Goal: Information Seeking & Learning: Learn about a topic

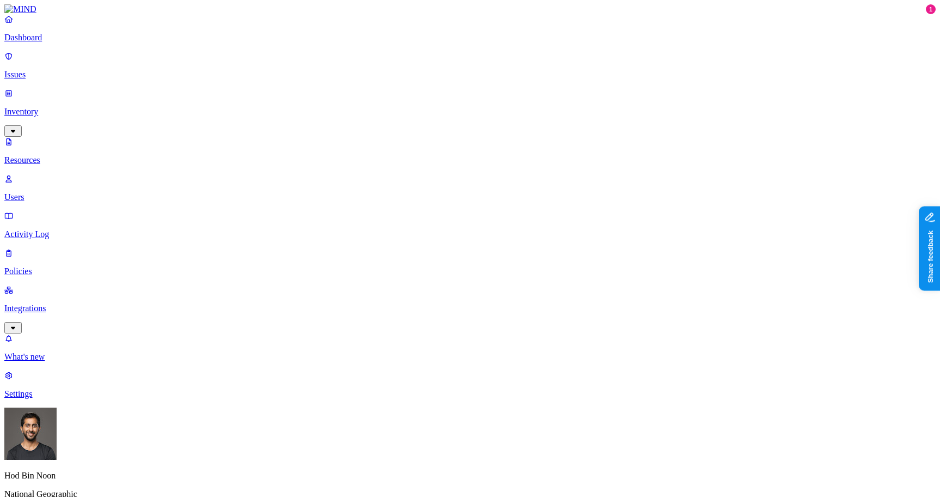
click at [44, 70] on p "Issues" at bounding box center [470, 75] width 932 height 10
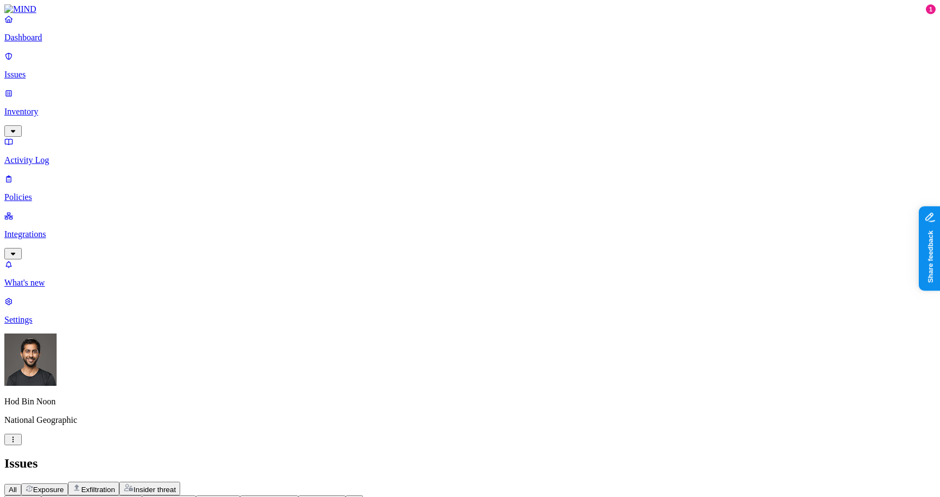
click at [64, 485] on span "Exposure" at bounding box center [48, 489] width 30 height 8
click at [28, 496] on span "Policy" at bounding box center [19, 501] width 20 height 8
type input "ssn"
click at [208, 134] on div "SSN shared with external user" at bounding box center [209, 124] width 105 height 20
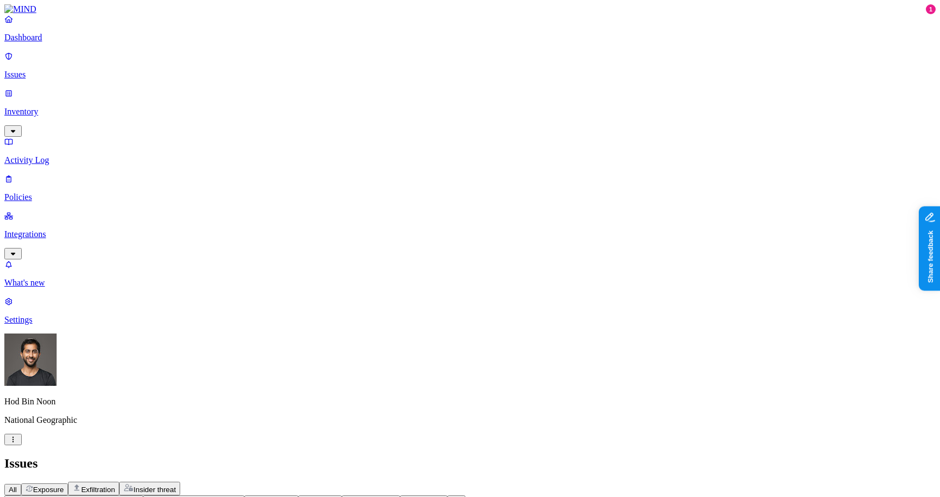
copy figcaption "maharmelin"
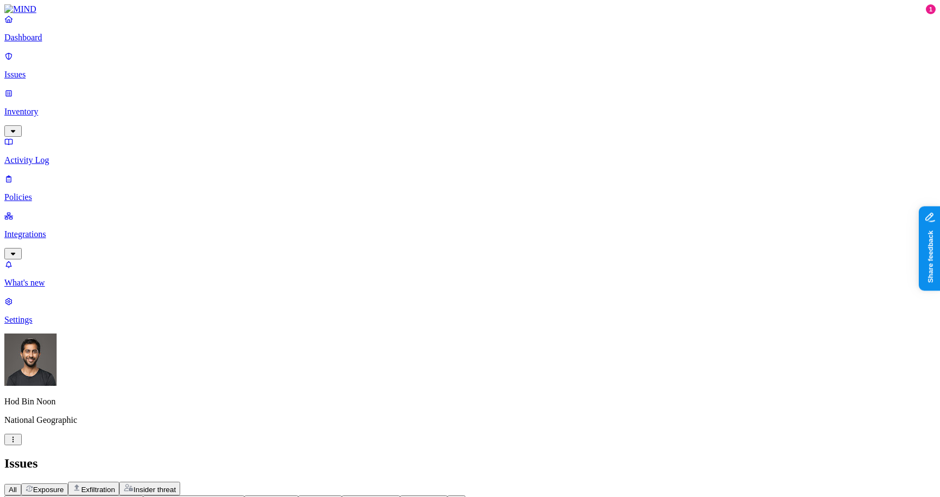
scroll to position [0, 0]
click at [44, 107] on p "Inventory" at bounding box center [470, 112] width 932 height 10
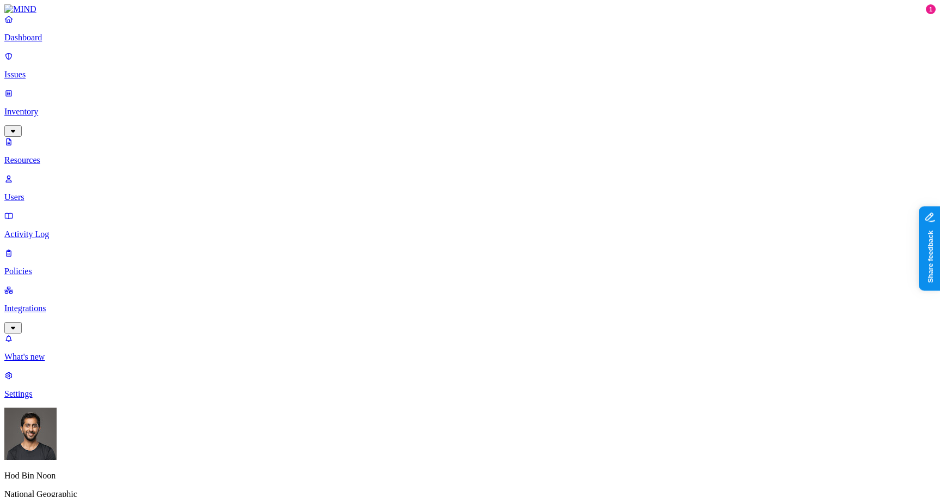
click at [87, 192] on p "Users" at bounding box center [470, 197] width 932 height 10
paste input "maharmelin"
paste input "@"
type input "maharmelin@ngs.com"
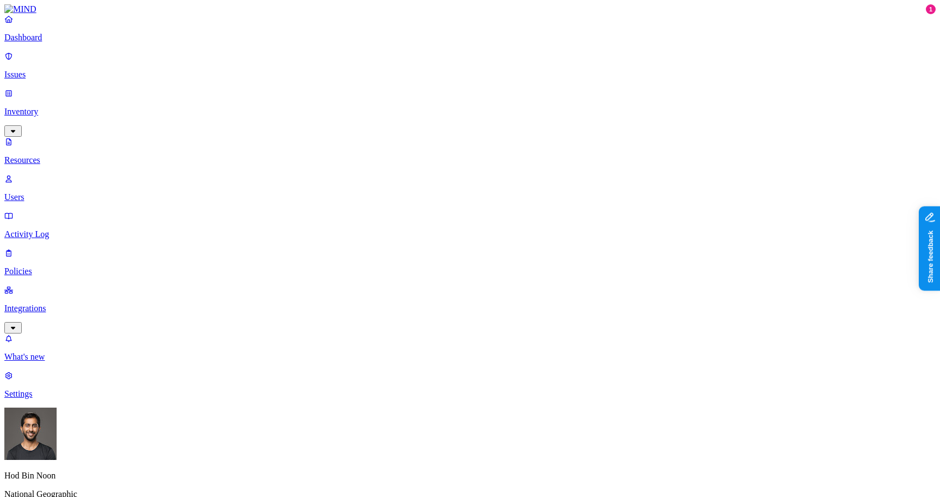
click at [42, 70] on p "Issues" at bounding box center [470, 75] width 932 height 10
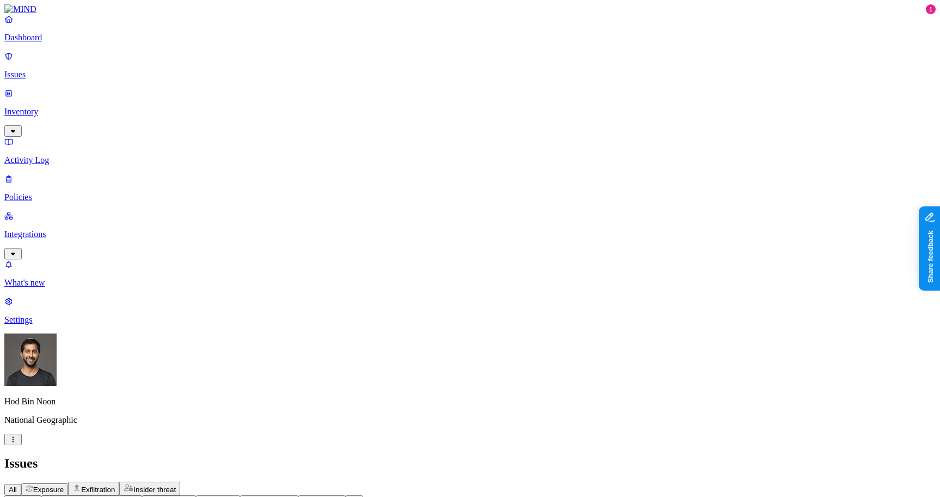
click at [28, 496] on span "Policy" at bounding box center [19, 501] width 20 height 8
type input "ssn"
click at [215, 134] on div "SSN shared with external user" at bounding box center [209, 124] width 105 height 20
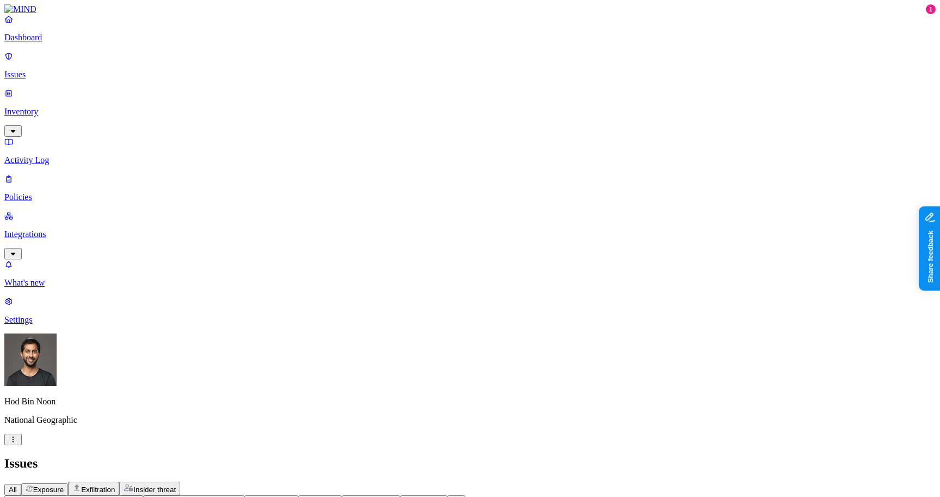
click at [130, 496] on span "Policy: SSN shared with external user" at bounding box center [69, 501] width 121 height 8
type input "secre"
click at [163, 134] on div "Secret shared with external user" at bounding box center [209, 124] width 105 height 20
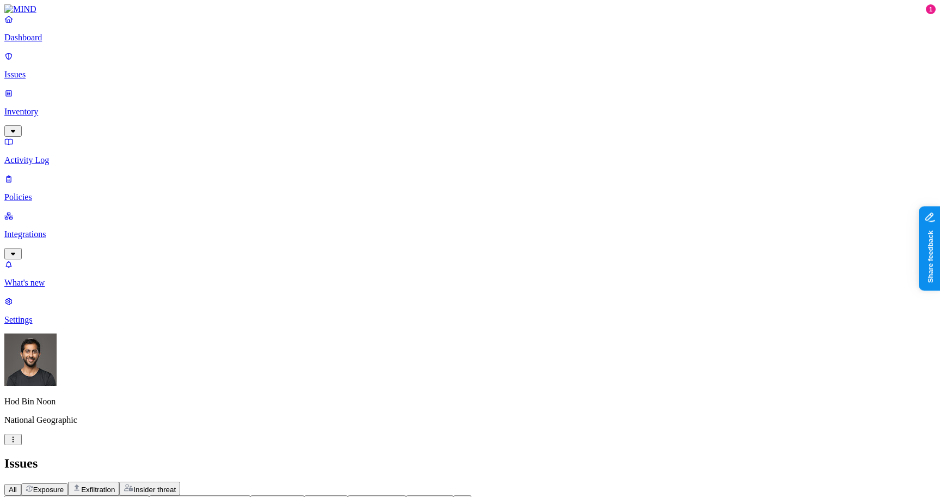
click at [496, 481] on div "All Exposure Exfiltration Insider threat" at bounding box center [470, 488] width 932 height 14
click at [475, 456] on div "Issues" at bounding box center [470, 463] width 932 height 15
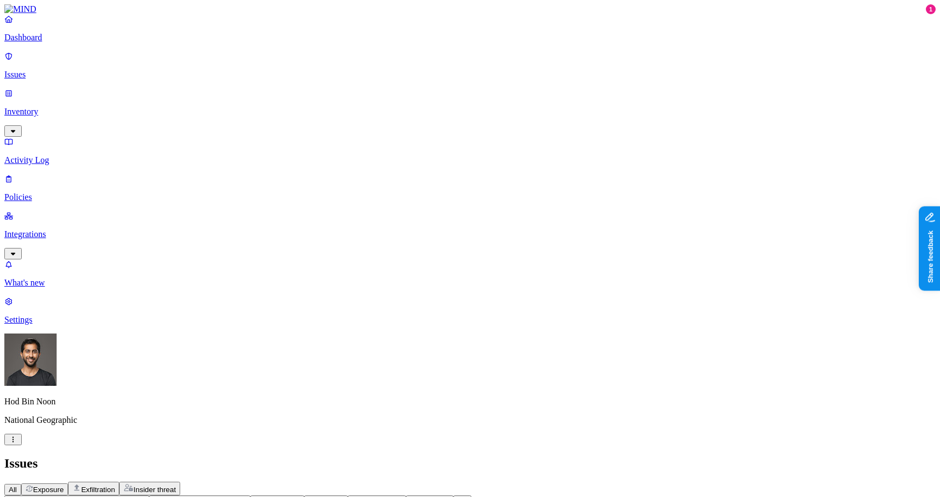
click at [53, 107] on p "Inventory" at bounding box center [470, 112] width 932 height 10
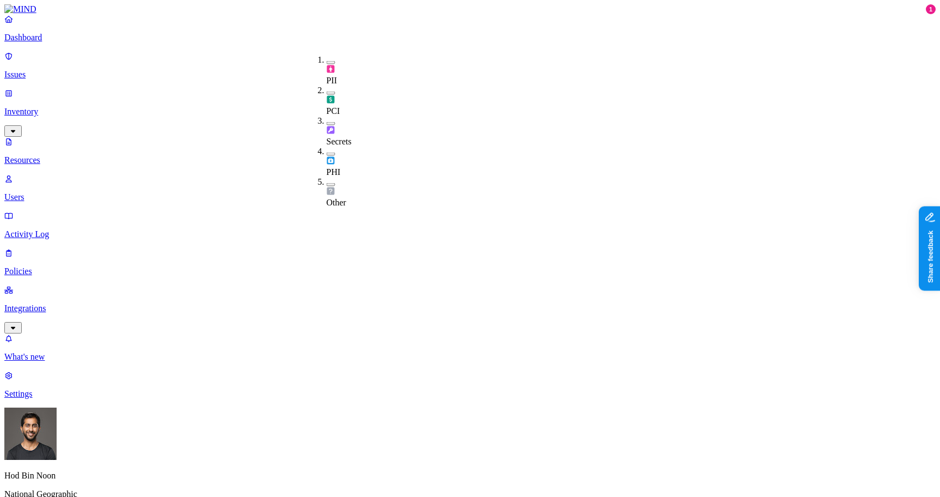
click at [327, 57] on div "PII" at bounding box center [327, 70] width 0 height 30
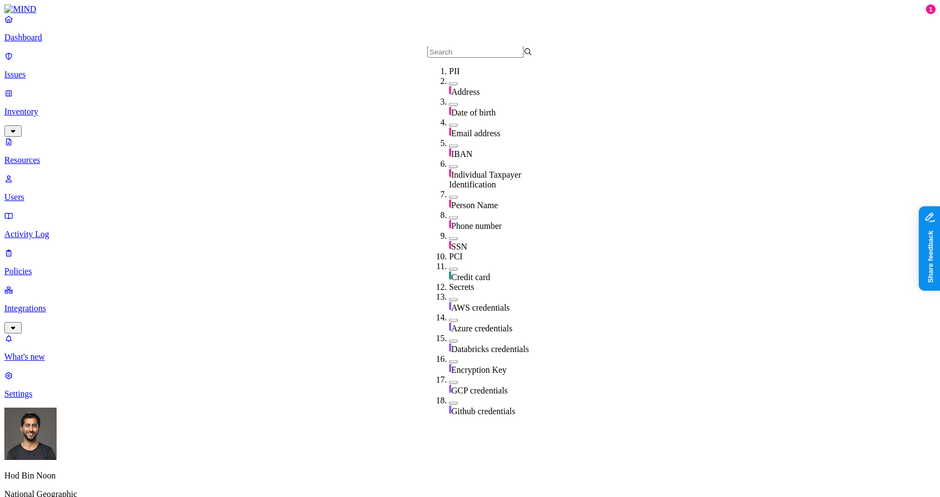
scroll to position [127, 0]
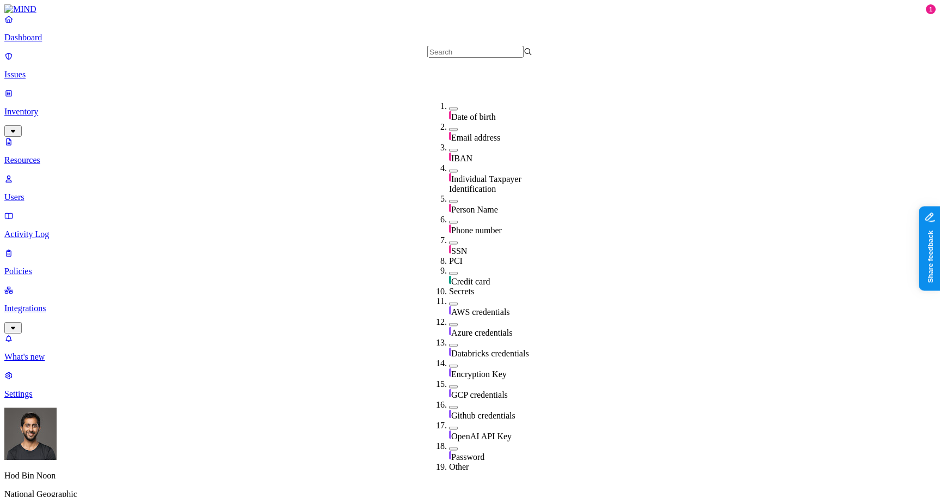
click at [471, 235] on div "SSN" at bounding box center [501, 245] width 105 height 21
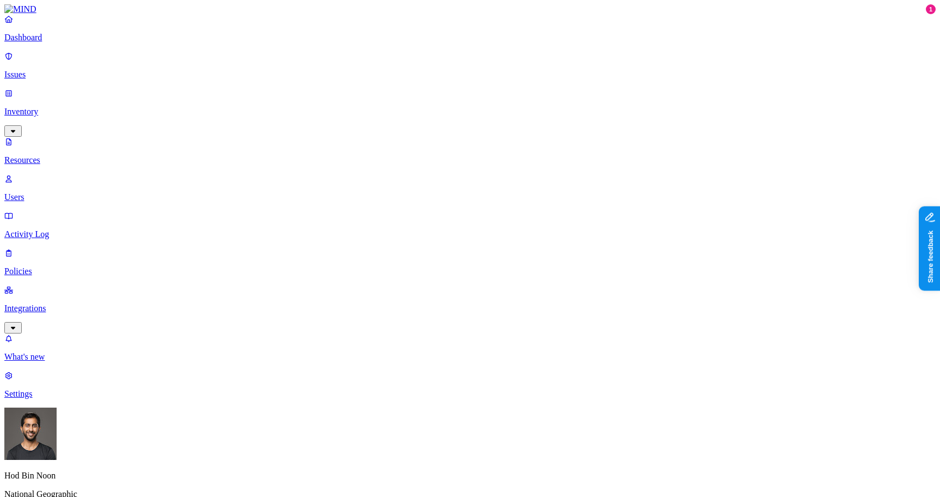
copy figcaption "srvc_netskopedlp@ngs.org"
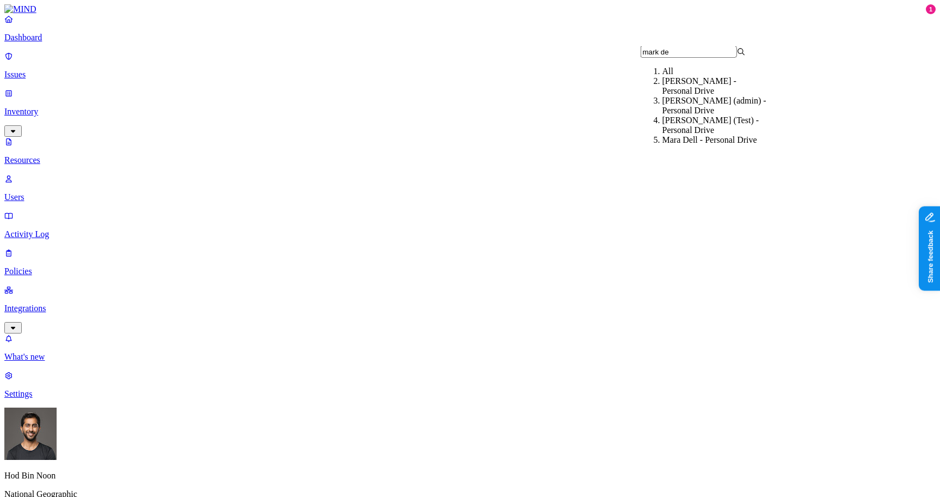
type input "mark de"
click at [681, 96] on div "Mark DeCarlo - Personal Drive" at bounding box center [715, 86] width 105 height 20
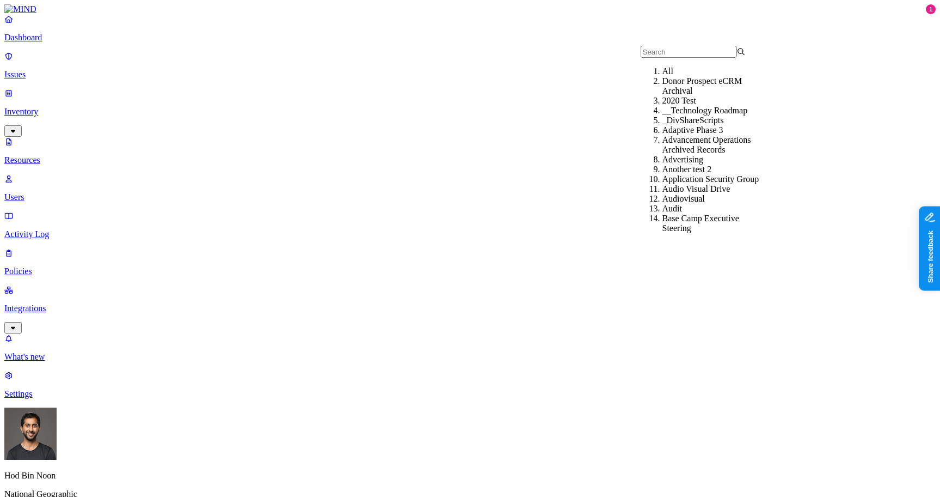
click at [693, 74] on div "All" at bounding box center [715, 71] width 105 height 10
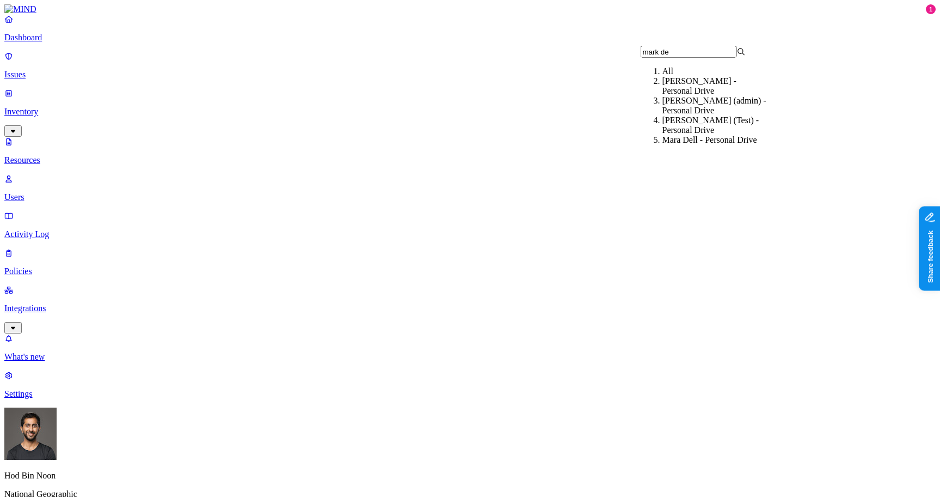
type input "mark de"
click at [667, 133] on div "Mark DeCarlo (Test) - Personal Drive" at bounding box center [715, 125] width 105 height 20
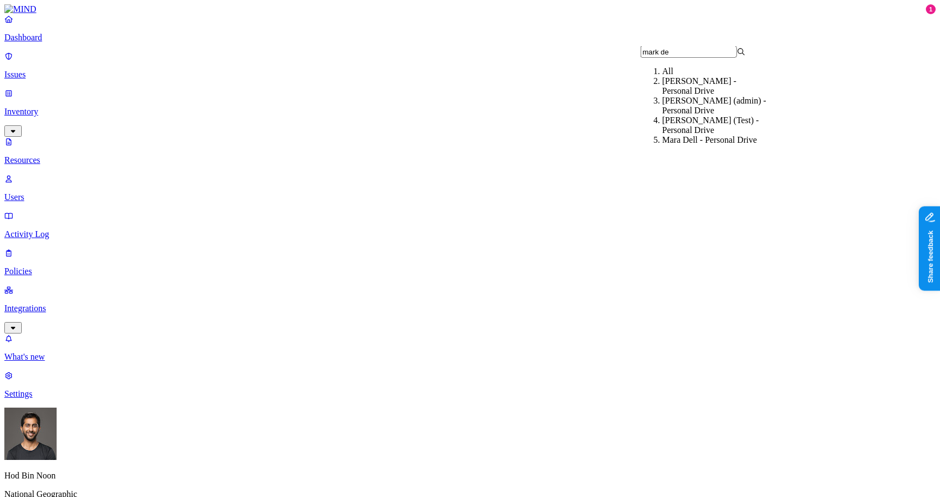
type input "mark de"
click at [693, 113] on div "Mark DeCarlo (admin) - Personal Drive" at bounding box center [715, 106] width 105 height 20
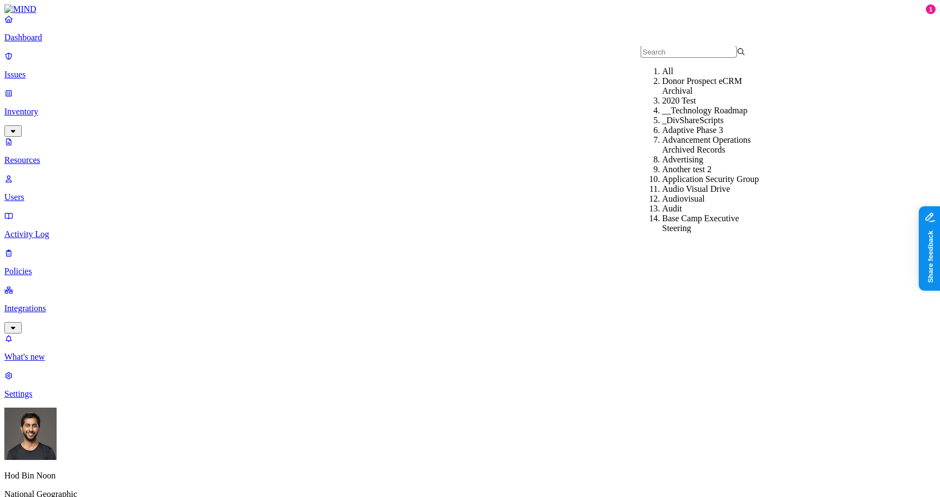
click at [664, 75] on div "All" at bounding box center [715, 71] width 105 height 10
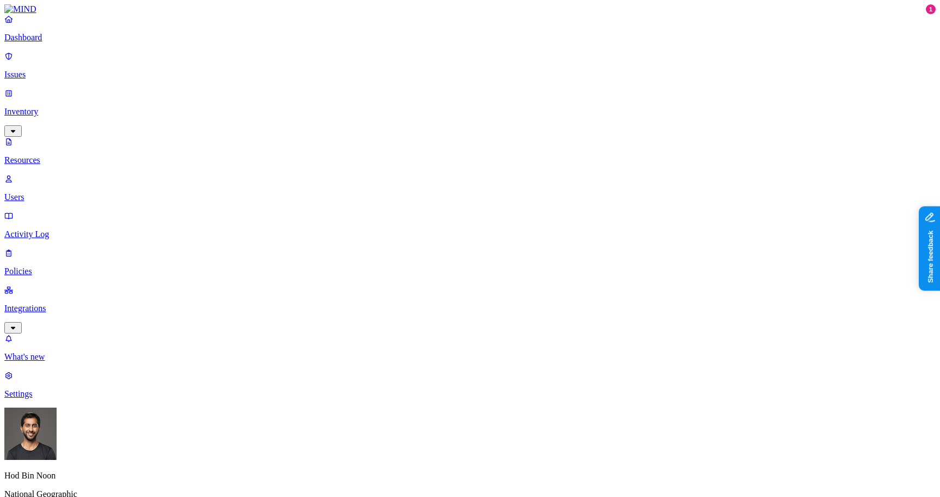
type input "dlp"
click at [687, 94] on div "Netskope DLP - Personal Drive" at bounding box center [715, 86] width 105 height 20
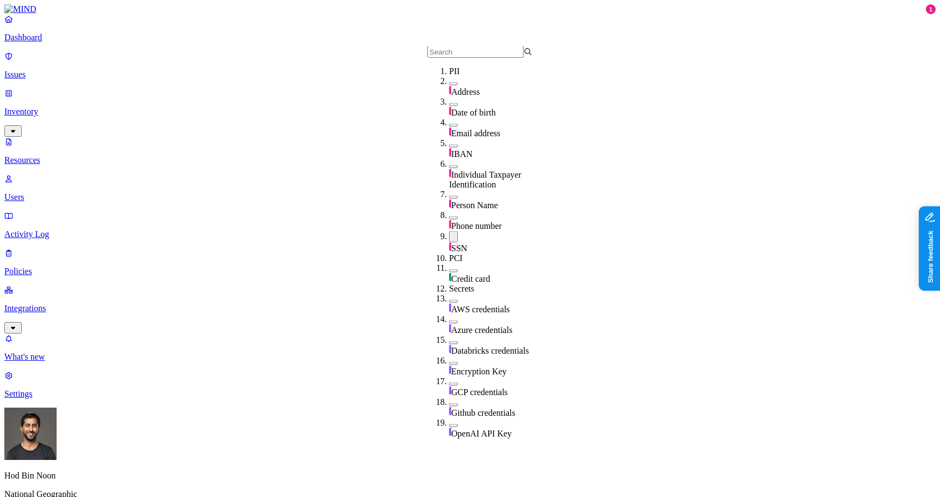
scroll to position [140, 0]
click at [449, 232] on button "button" at bounding box center [453, 237] width 9 height 11
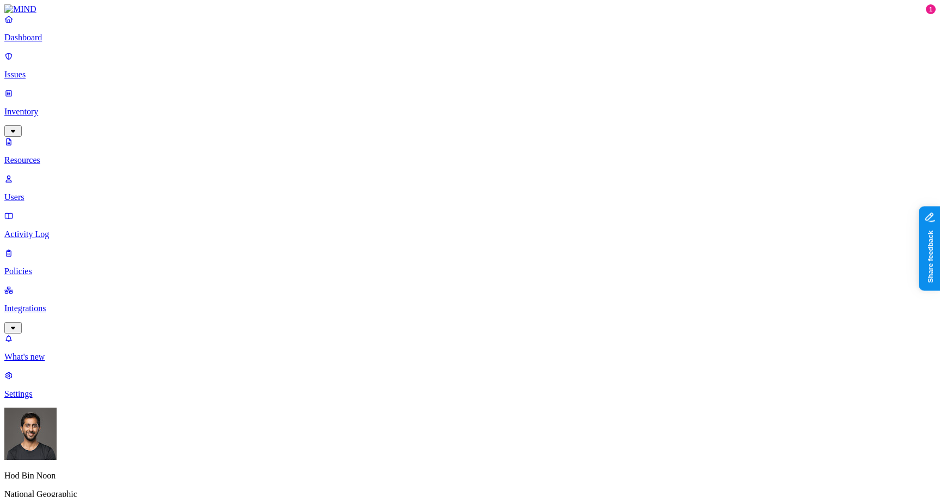
click at [327, 56] on div "PII" at bounding box center [327, 71] width 0 height 32
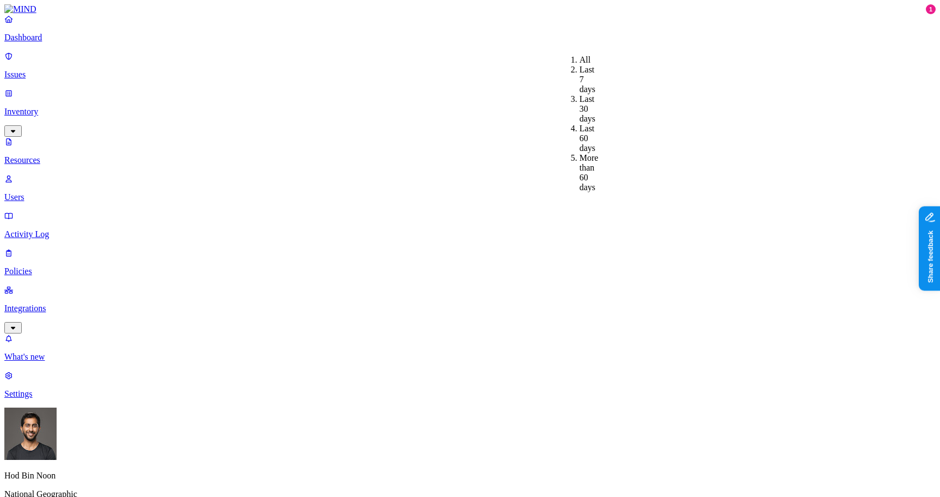
click at [580, 94] on div "Last 30 days" at bounding box center [580, 108] width 0 height 29
click at [99, 481] on html "Dashboard Issues Inventory Resources Users Activity Log Policies Integrations W…" at bounding box center [470, 366] width 940 height 733
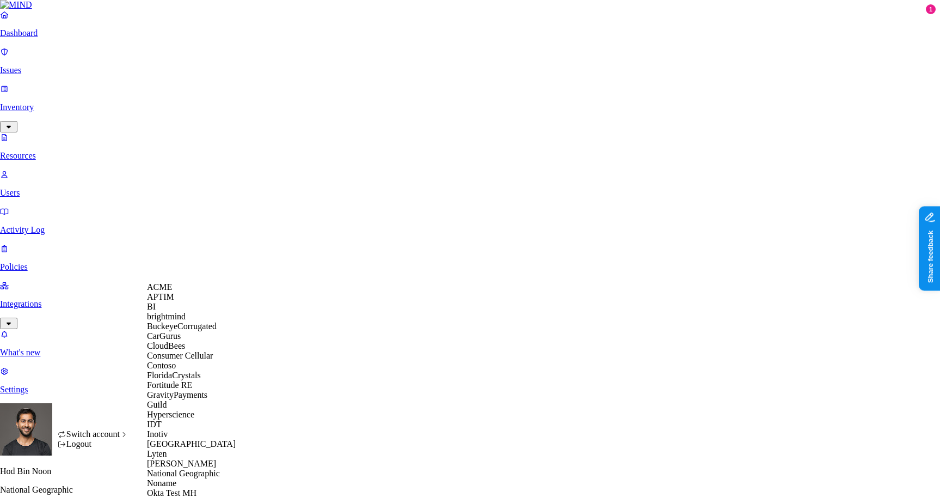
click at [194, 292] on div "ACME" at bounding box center [200, 287] width 106 height 10
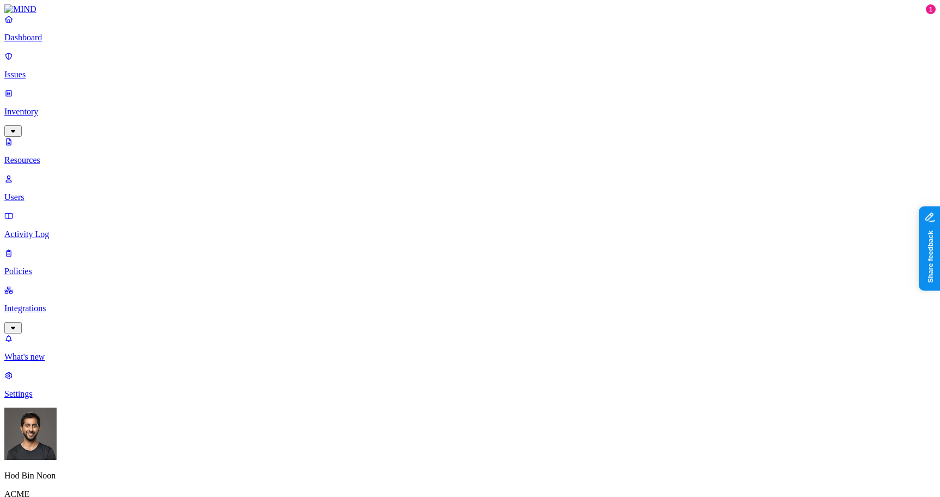
click at [62, 303] on p "Integrations" at bounding box center [470, 308] width 932 height 10
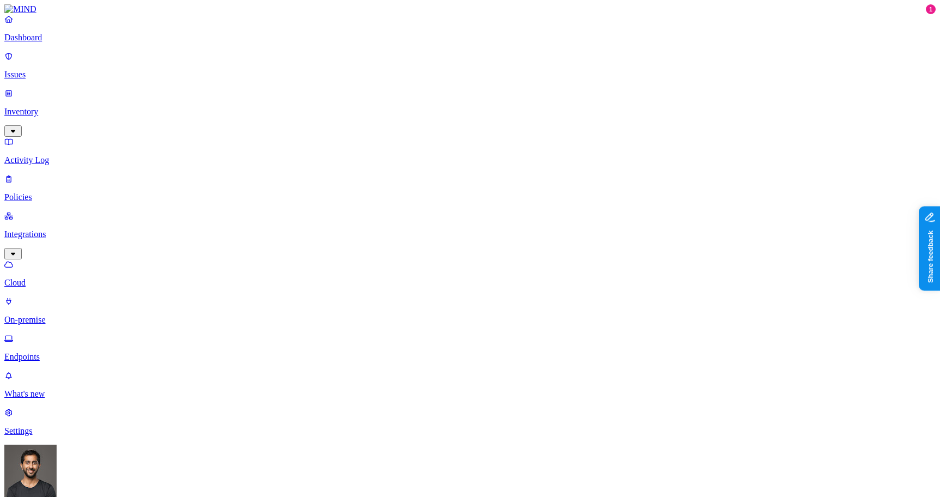
click at [48, 436] on link "Settings" at bounding box center [470, 421] width 932 height 28
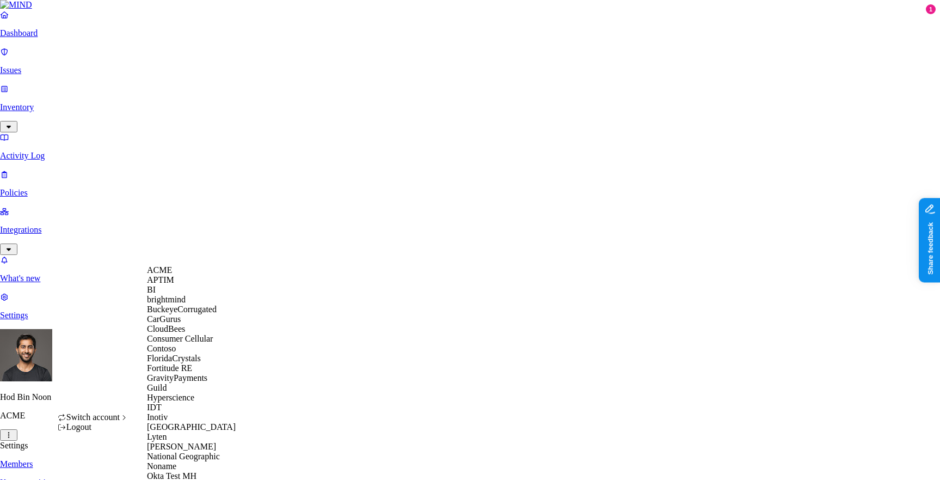
scroll to position [383, 0]
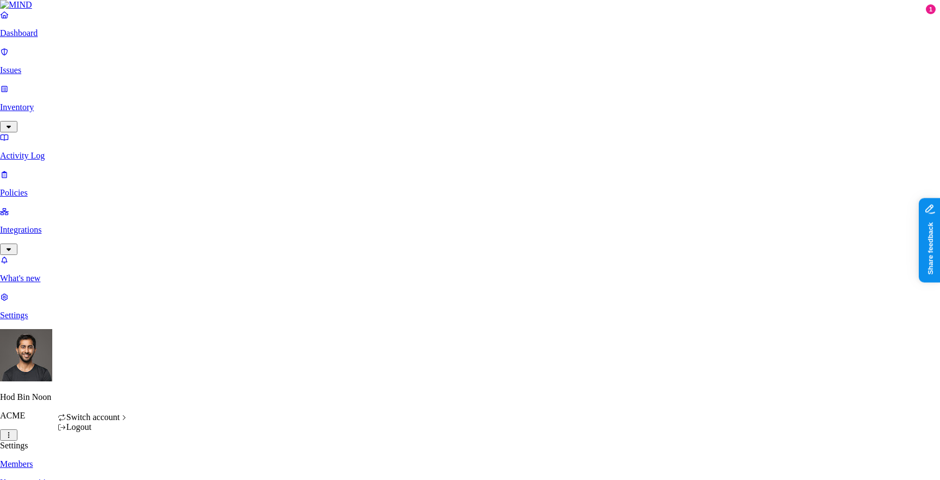
click at [118, 432] on div "Logout" at bounding box center [93, 427] width 71 height 10
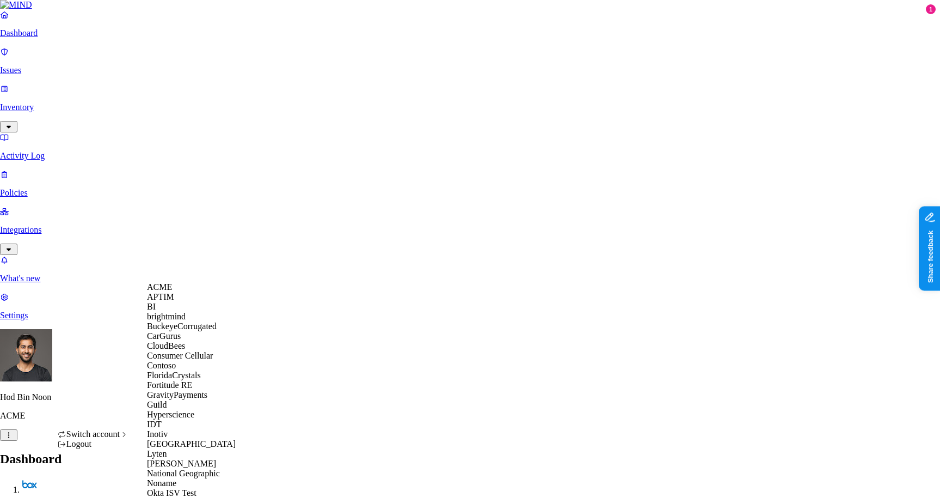
scroll to position [302, 0]
click at [198, 488] on div "Okta ISV Test" at bounding box center [200, 493] width 106 height 10
